Goal: Task Accomplishment & Management: Use online tool/utility

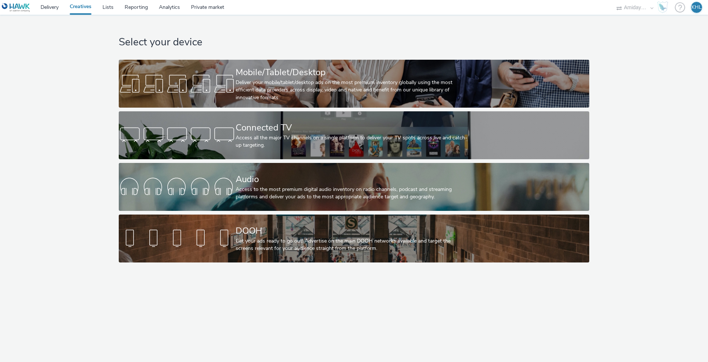
select select "c2295f28-7c96-446f-b279-53c23ee2b854"
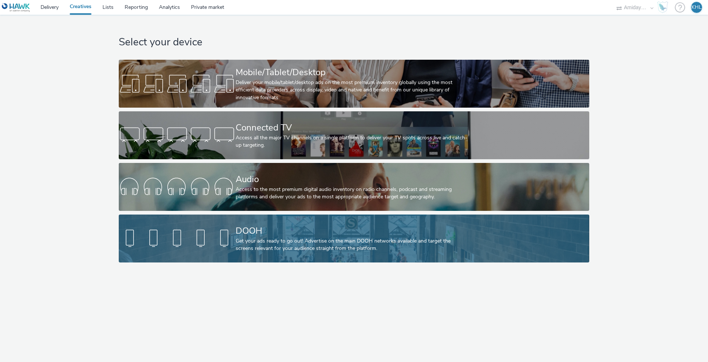
click at [283, 243] on div "Get your ads ready to go out! Advertise on the main DOOH networks available and…" at bounding box center [353, 245] width 234 height 15
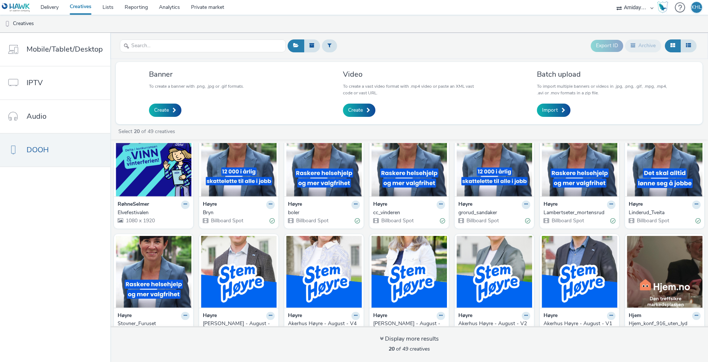
scroll to position [25, 0]
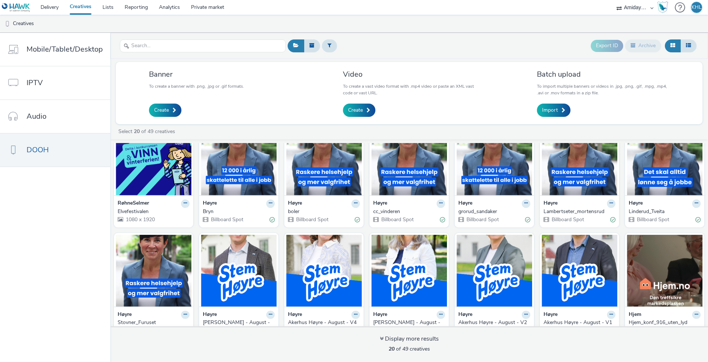
click at [166, 182] on img at bounding box center [154, 160] width 76 height 72
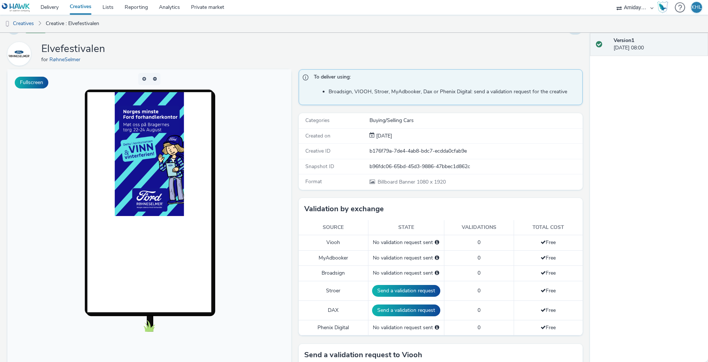
scroll to position [18, 0]
click at [159, 168] on img at bounding box center [149, 154] width 69 height 124
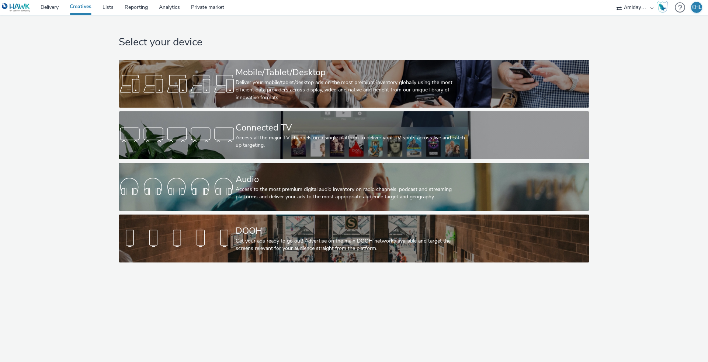
click at [79, 6] on link "Creatives" at bounding box center [80, 7] width 33 height 15
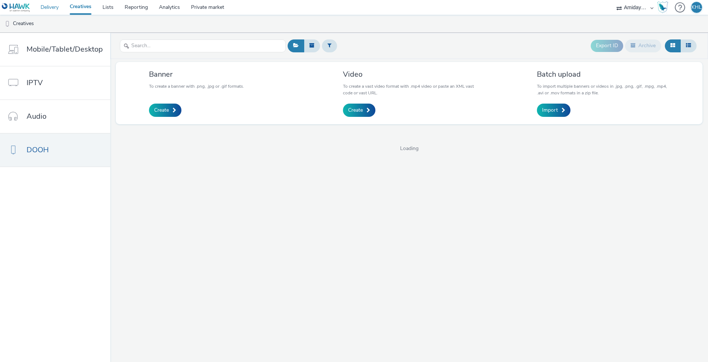
click at [59, 8] on link "Delivery" at bounding box center [49, 7] width 29 height 15
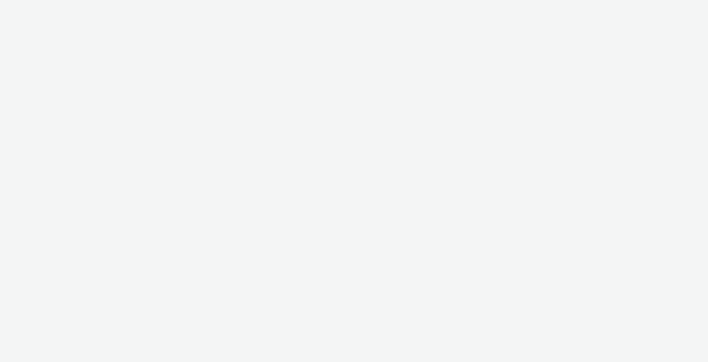
select select "c2295f28-7c96-446f-b279-53c23ee2b854"
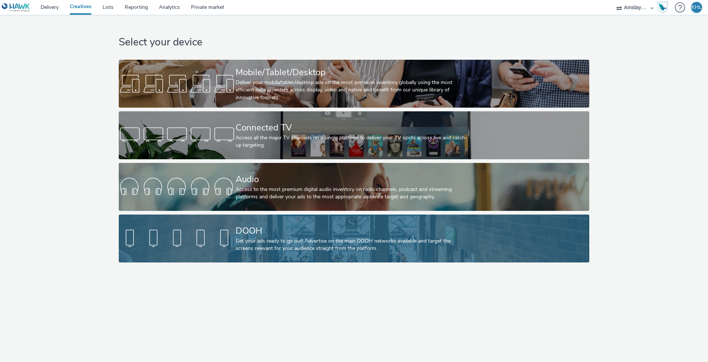
click at [250, 242] on div "Get your ads ready to go out! Advertise on the main DOOH networks available and…" at bounding box center [353, 245] width 234 height 15
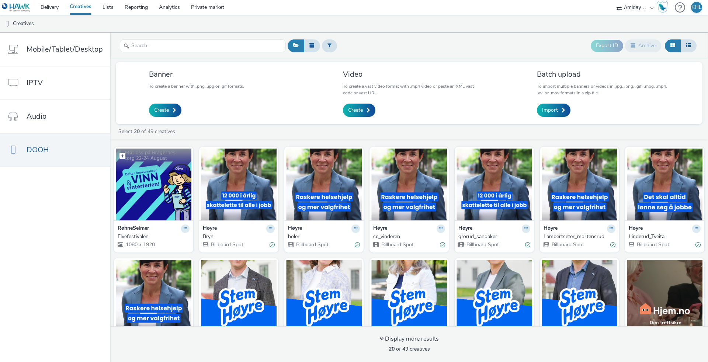
click at [162, 203] on img at bounding box center [154, 185] width 76 height 72
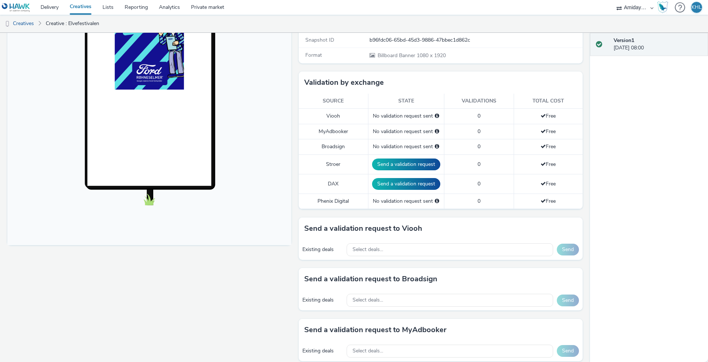
scroll to position [201, 0]
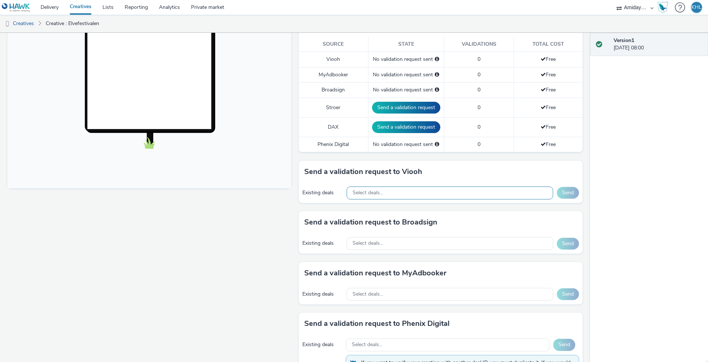
click at [411, 192] on div "Select deals..." at bounding box center [450, 193] width 207 height 13
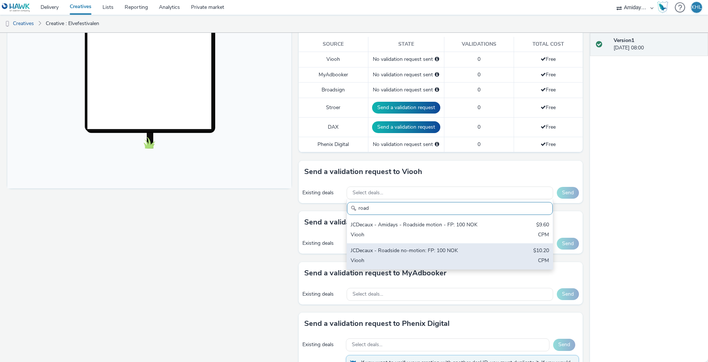
click at [430, 247] on div "JCDecaux - Roadside no-motion: FP: 100 NOK" at bounding box center [416, 251] width 131 height 8
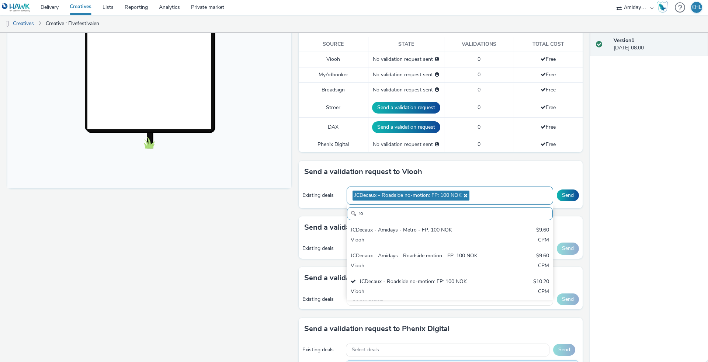
type input "r"
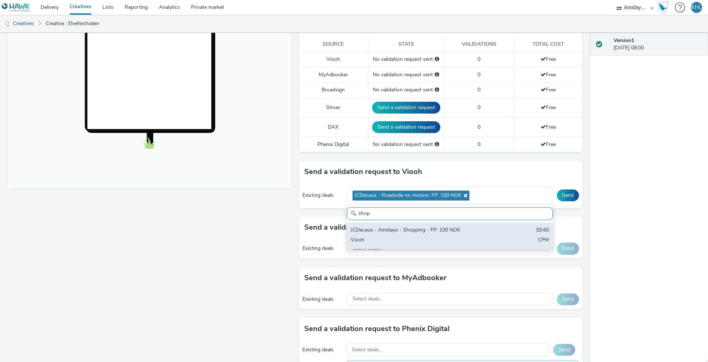
click at [476, 232] on div "JCDecaux - Amidays - Shopping - FP: 100 NOK" at bounding box center [416, 231] width 131 height 8
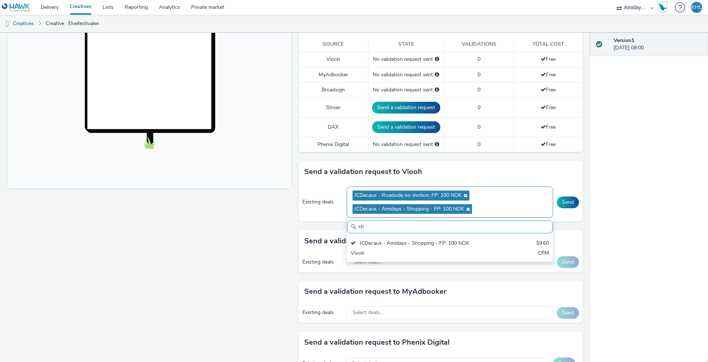
type input "s"
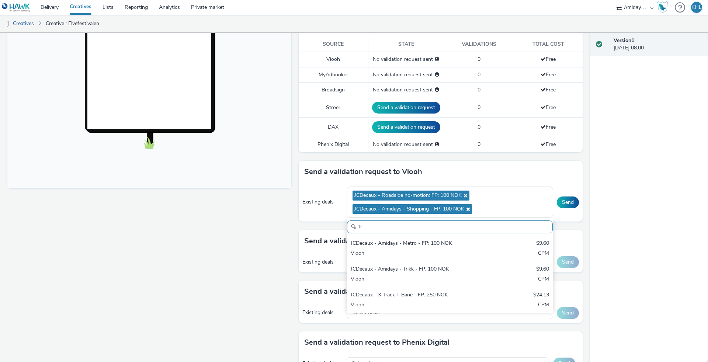
type input "t"
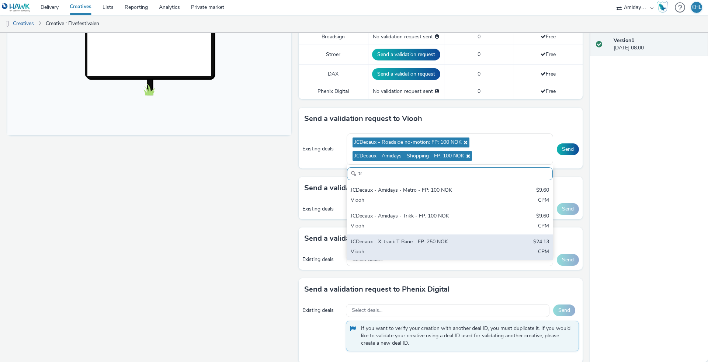
scroll to position [260, 0]
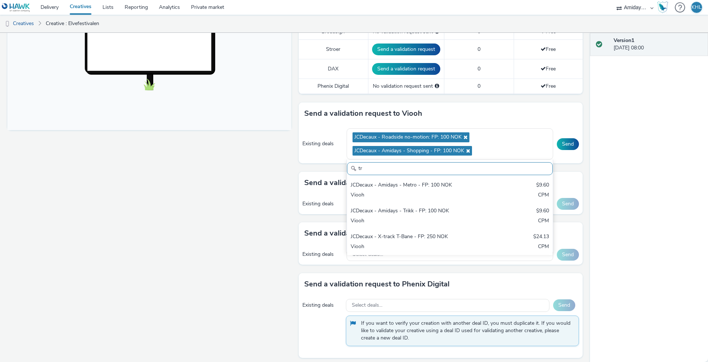
type input "t"
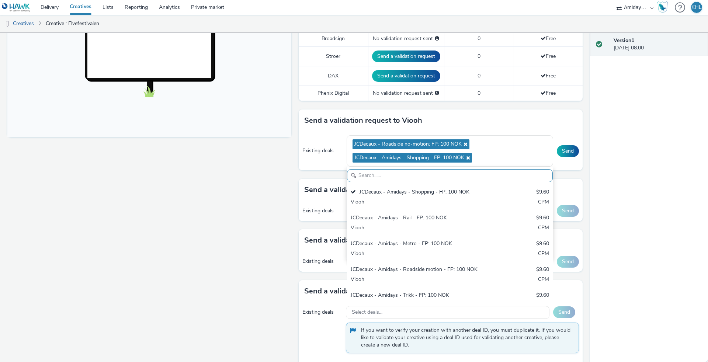
scroll to position [249, 0]
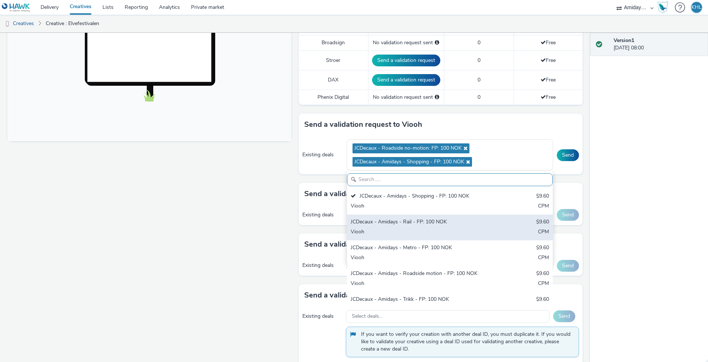
click at [399, 224] on div "JCDecaux - Amidays - Rail - FP: 100 NOK" at bounding box center [416, 222] width 131 height 8
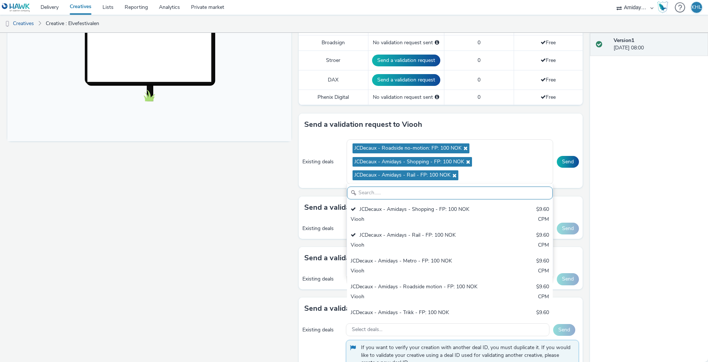
click at [259, 207] on div "Fullscreen" at bounding box center [151, 115] width 288 height 552
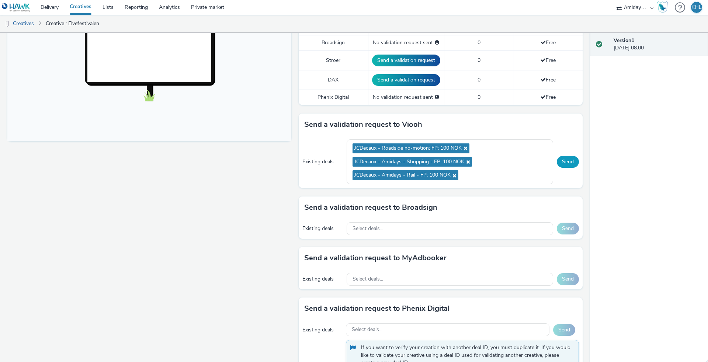
click at [566, 161] on button "Send" at bounding box center [568, 162] width 22 height 12
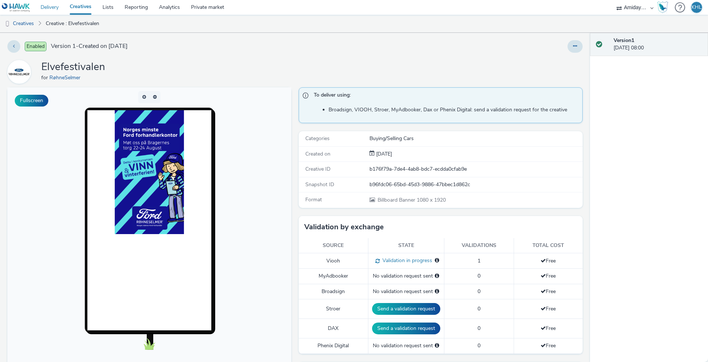
scroll to position [0, 0]
click at [77, 3] on link "Creatives" at bounding box center [80, 7] width 33 height 15
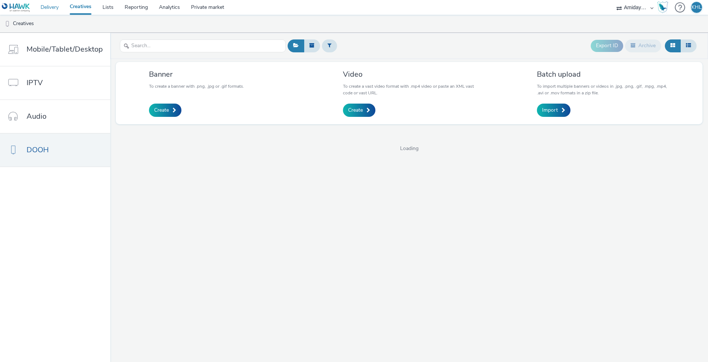
click at [55, 11] on link "Delivery" at bounding box center [49, 7] width 29 height 15
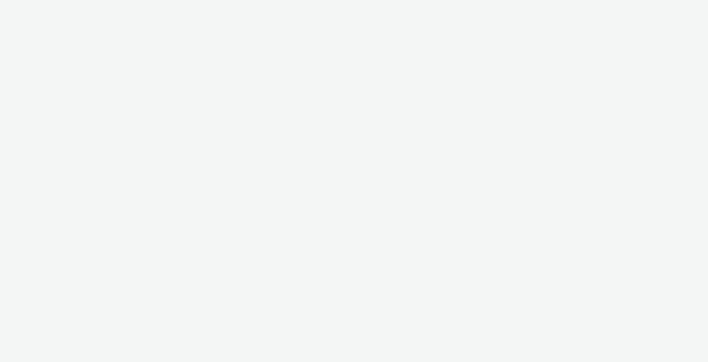
select select "c2295f28-7c96-446f-b279-53c23ee2b854"
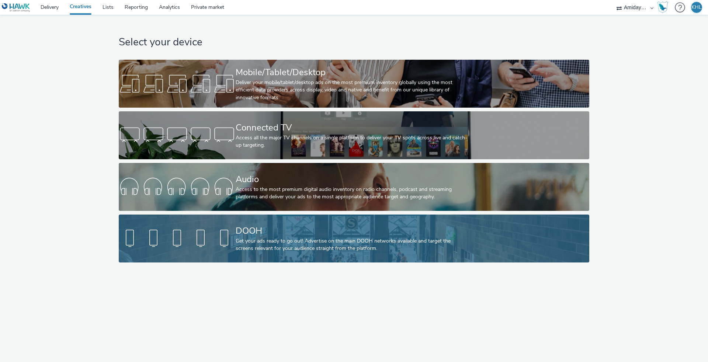
click at [187, 235] on div at bounding box center [177, 239] width 117 height 24
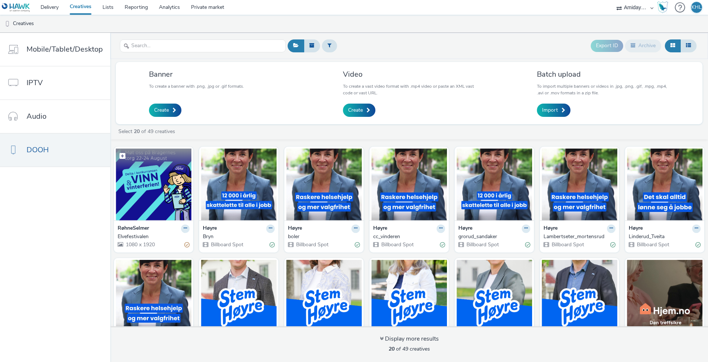
click at [173, 200] on img at bounding box center [154, 185] width 76 height 72
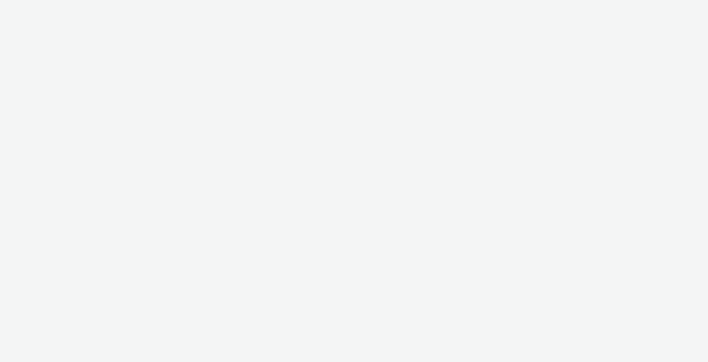
select select "c2295f28-7c96-446f-b279-53c23ee2b854"
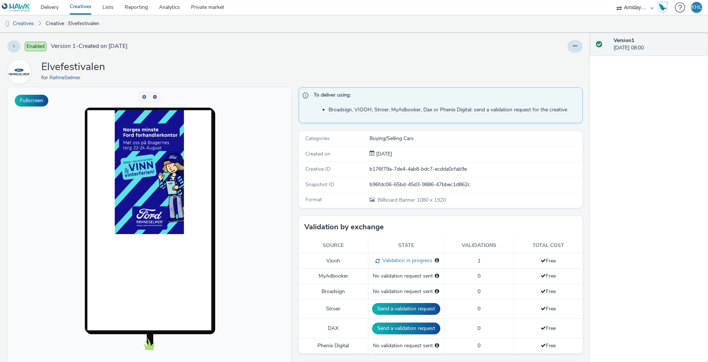
click at [269, 86] on div "Enabled Version 1 - Created on 21 August 2025 Elvefestivalen for RøhneSelmer Fu…" at bounding box center [295, 197] width 590 height 329
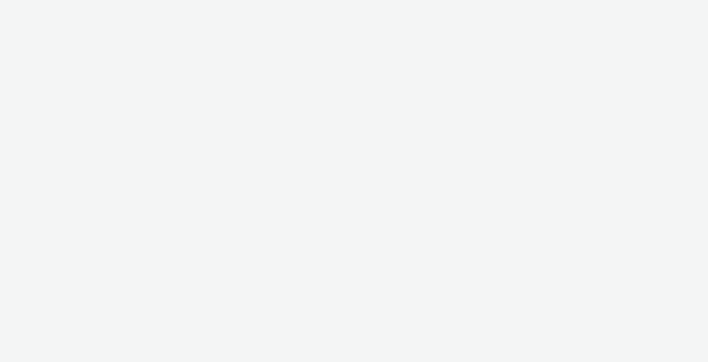
select select "c2295f28-7c96-446f-b279-53c23ee2b854"
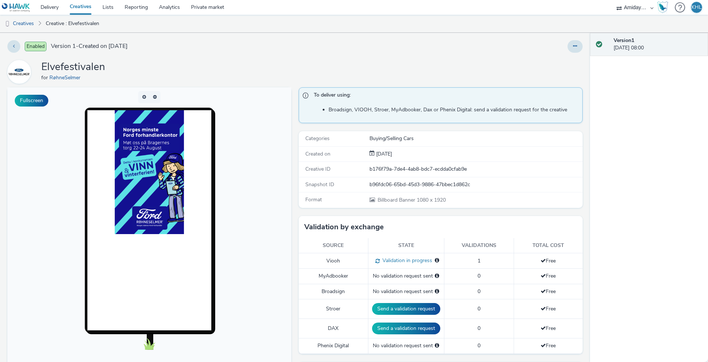
click at [92, 6] on link "Creatives" at bounding box center [80, 7] width 33 height 15
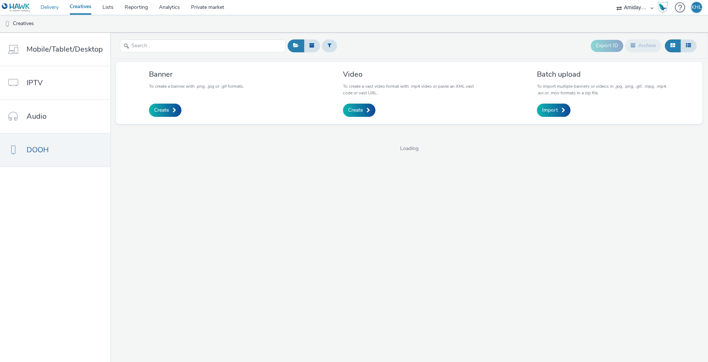
click at [52, 10] on link "Delivery" at bounding box center [49, 7] width 29 height 15
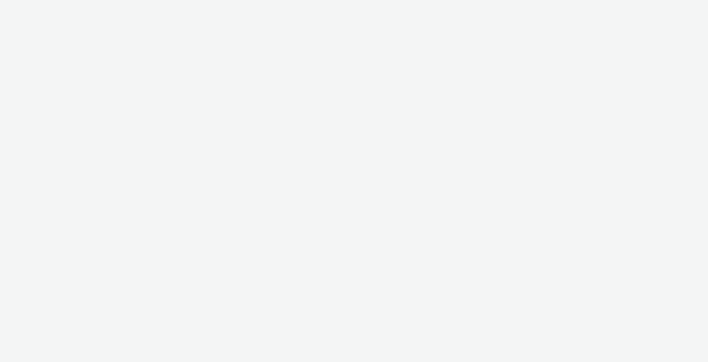
select select "c2295f28-7c96-446f-b279-53c23ee2b854"
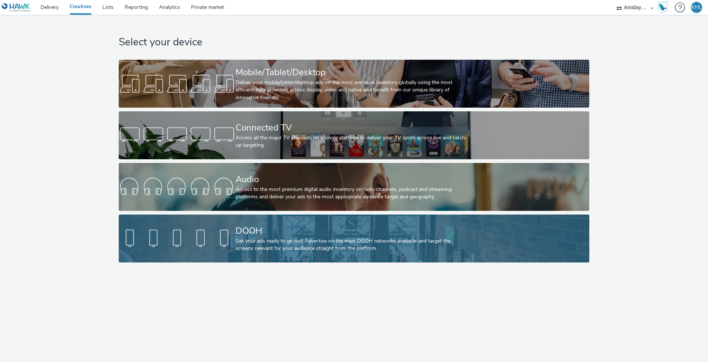
click at [205, 236] on div at bounding box center [177, 239] width 117 height 24
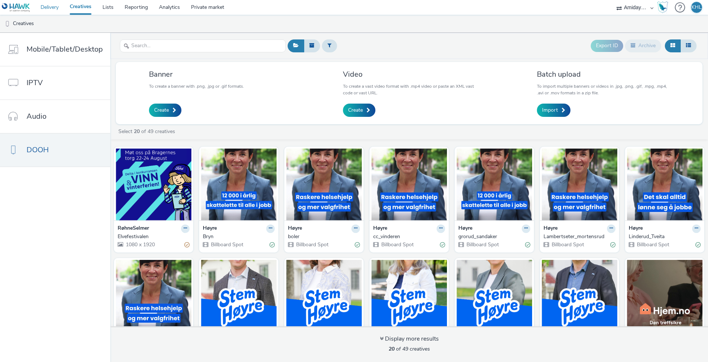
click at [50, 5] on link "Delivery" at bounding box center [49, 7] width 29 height 15
